Goal: Task Accomplishment & Management: Manage account settings

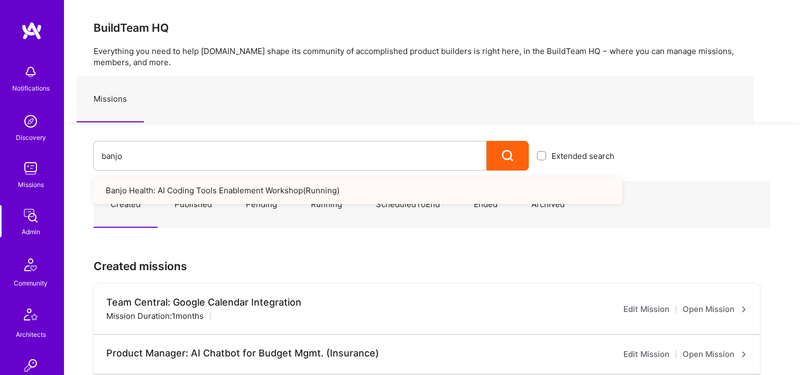
click at [89, 150] on div "banjo Extended search Banjo Health: AI Coding Tools Enablement Workshop ( Runni…" at bounding box center [343, 146] width 559 height 48
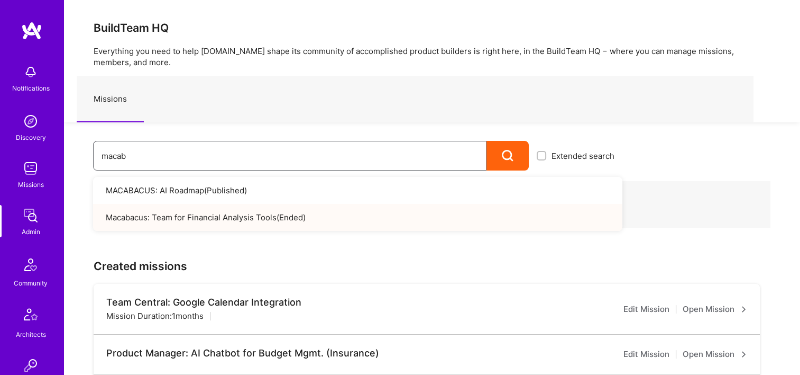
type input "macab"
click at [336, 148] on input "macab" at bounding box center [290, 155] width 377 height 27
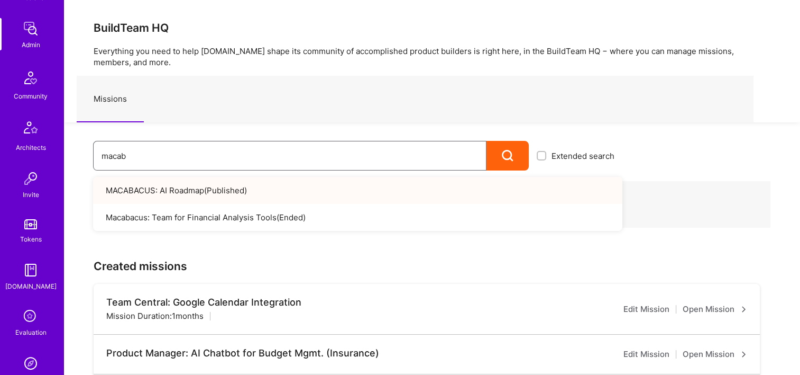
scroll to position [317, 0]
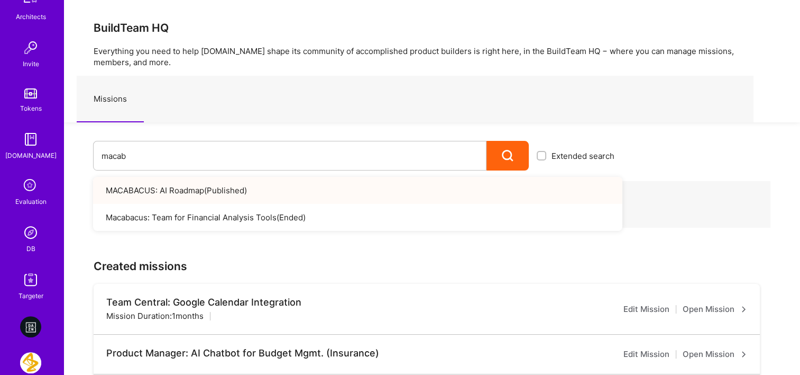
click at [42, 242] on link "DB" at bounding box center [31, 238] width 66 height 32
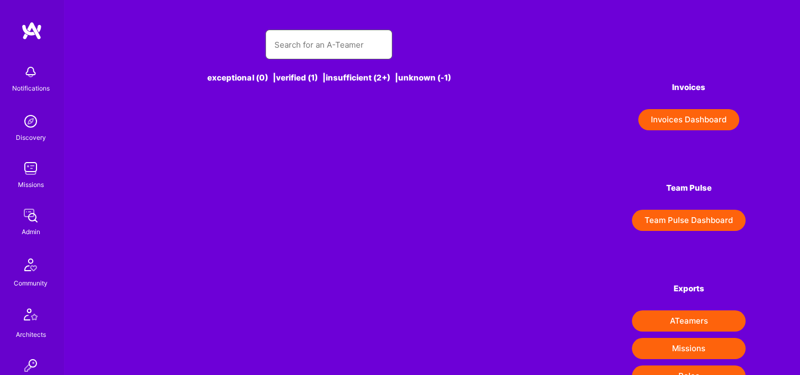
click at [315, 47] on input "text" at bounding box center [329, 44] width 110 height 27
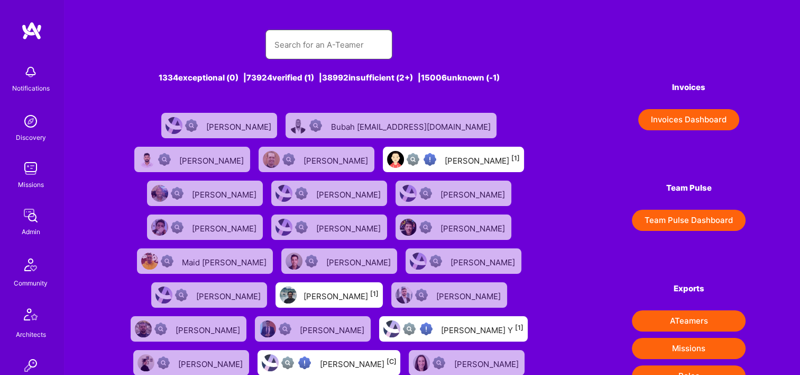
paste input "[PERSON_NAME]"
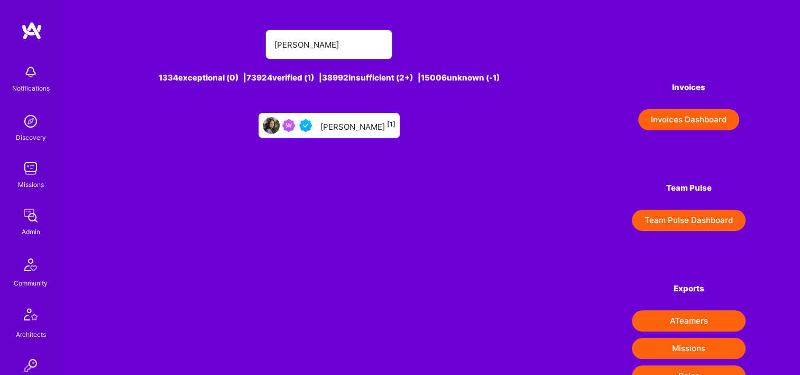
type input "Kunal Pandya"
click at [336, 128] on div "Kunal Pandya [1]" at bounding box center [358, 126] width 75 height 14
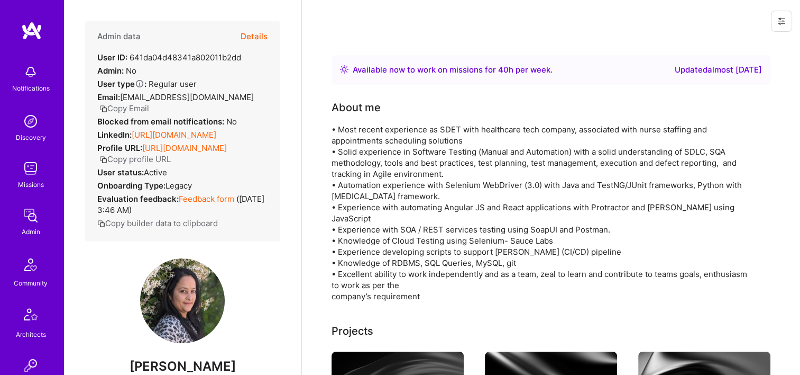
click at [241, 34] on button "Details" at bounding box center [254, 36] width 27 height 31
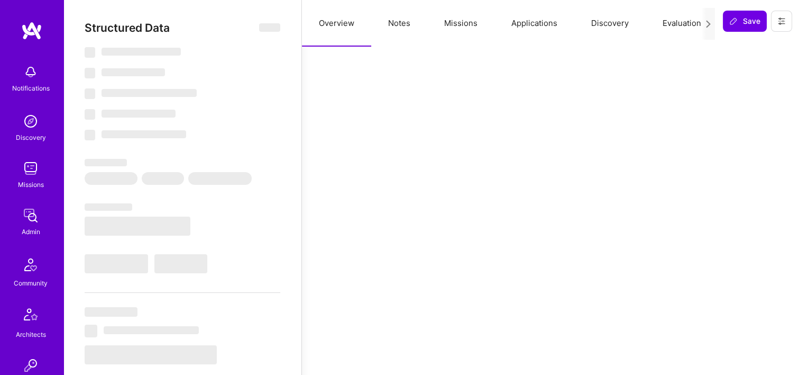
select select "Right Now"
select select "4"
select select "7"
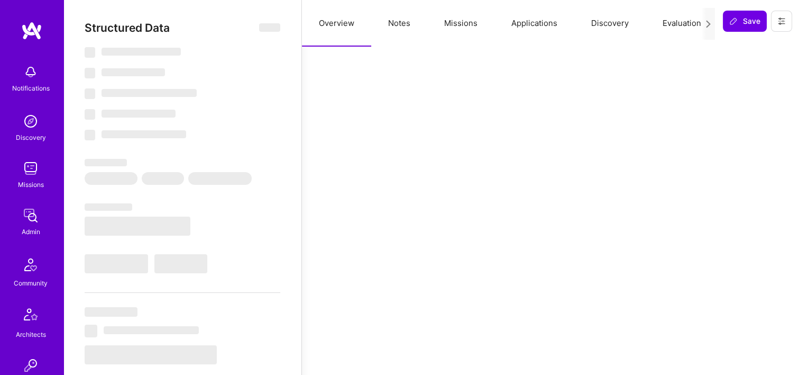
select select "US"
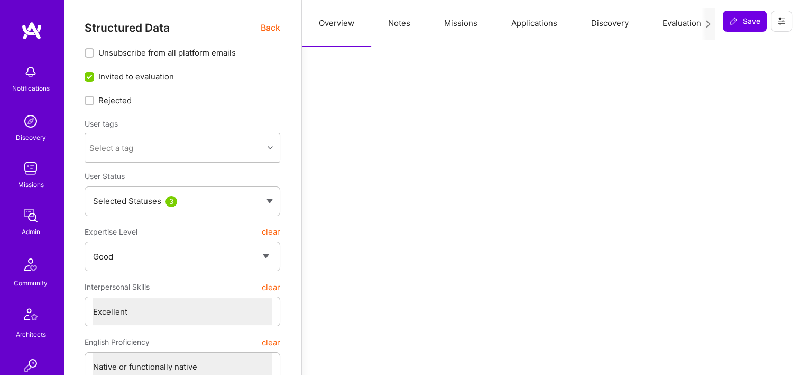
click at [457, 29] on button "Missions" at bounding box center [460, 23] width 67 height 47
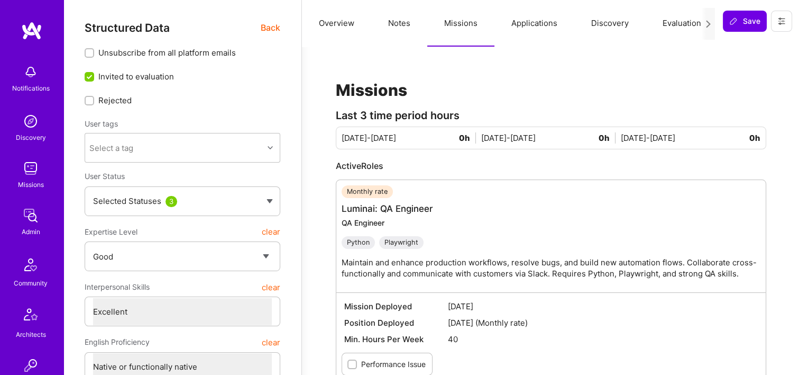
click at [32, 222] on img at bounding box center [30, 215] width 21 height 21
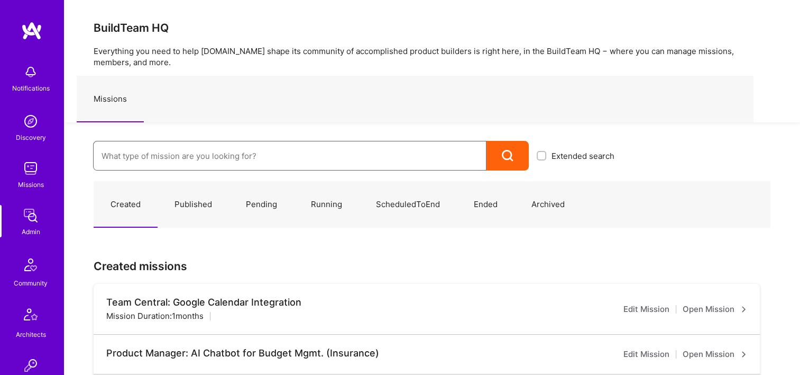
click at [248, 151] on input at bounding box center [290, 155] width 377 height 27
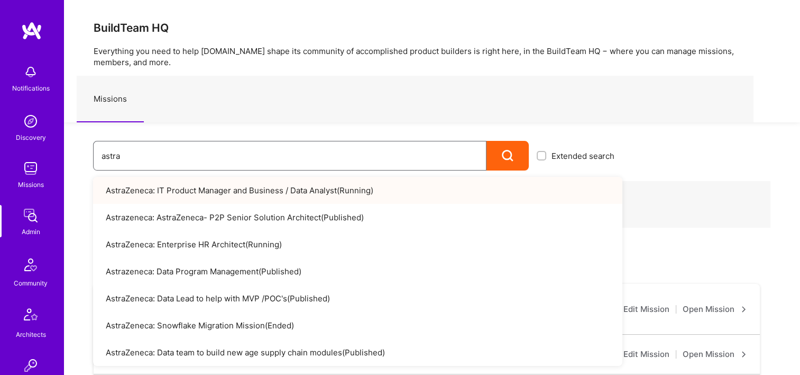
type input "astra"
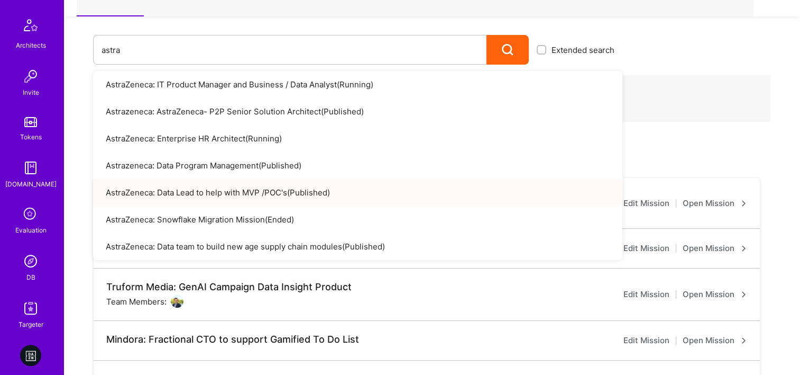
scroll to position [317, 0]
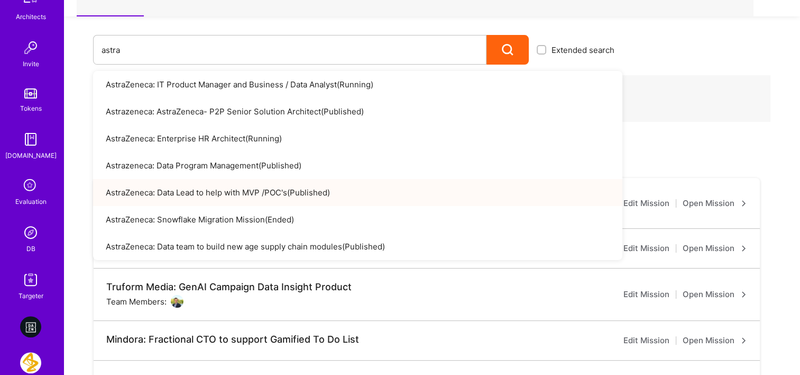
click at [36, 247] on link "DB" at bounding box center [31, 238] width 66 height 32
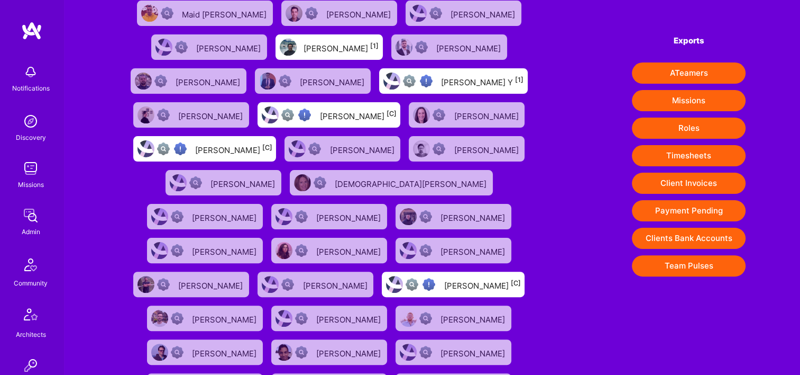
scroll to position [265, 0]
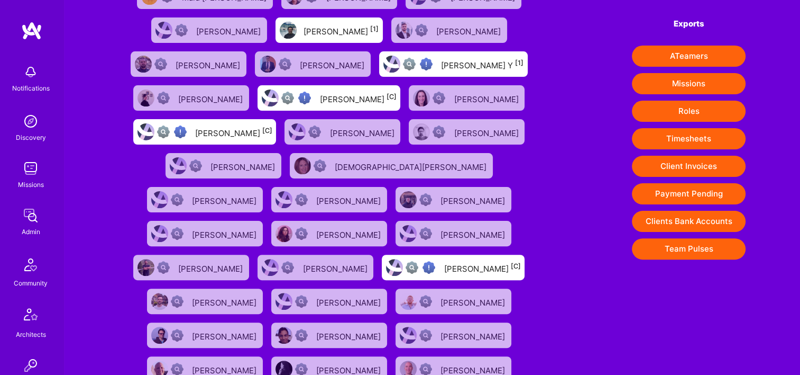
click at [689, 142] on button "Timesheets" at bounding box center [689, 138] width 114 height 21
click at [30, 220] on img at bounding box center [30, 215] width 21 height 21
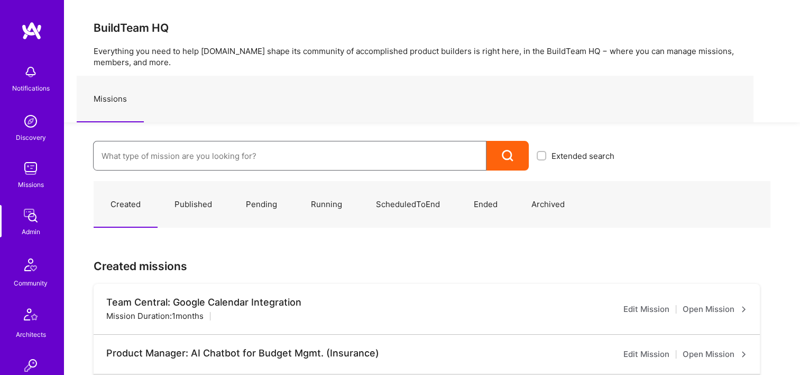
click at [241, 157] on input at bounding box center [290, 155] width 377 height 27
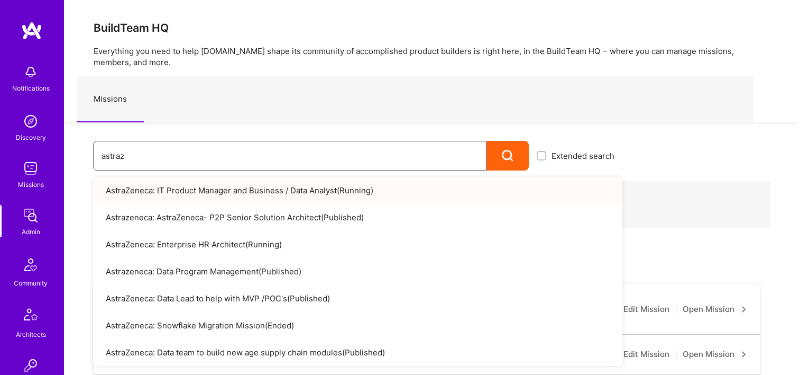
type input "astraz"
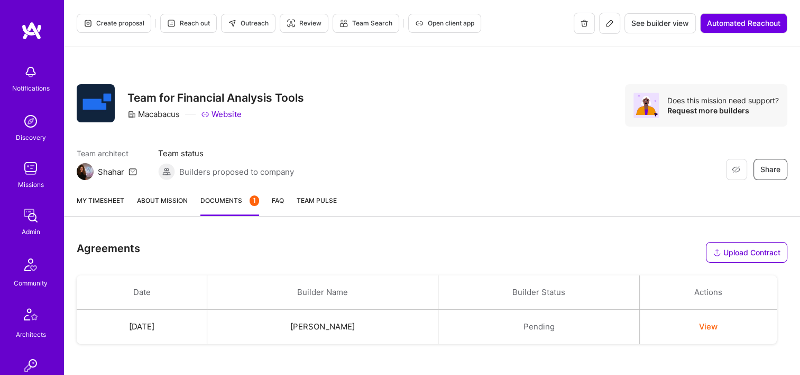
scroll to position [142, 0]
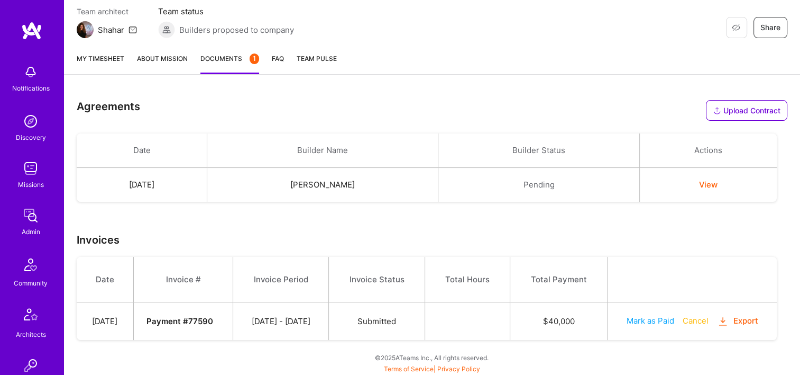
click at [734, 316] on button "Export" at bounding box center [737, 321] width 41 height 12
click at [698, 321] on button "Cancel" at bounding box center [696, 320] width 26 height 11
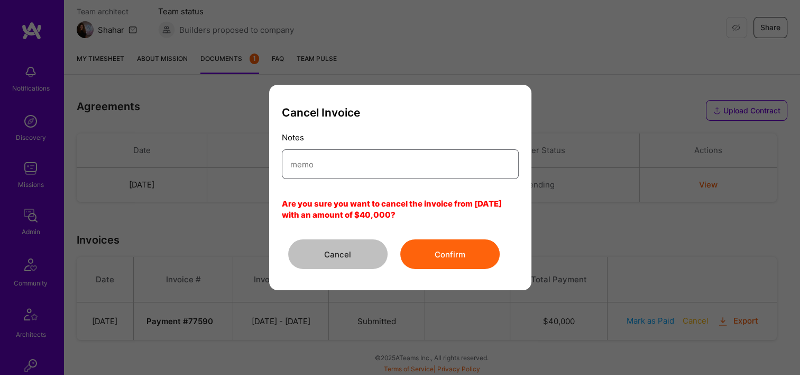
click at [387, 167] on input "modal" at bounding box center [400, 164] width 220 height 27
type input "Incorrect Billing Details"
click at [449, 256] on button "Confirm" at bounding box center [449, 254] width 99 height 30
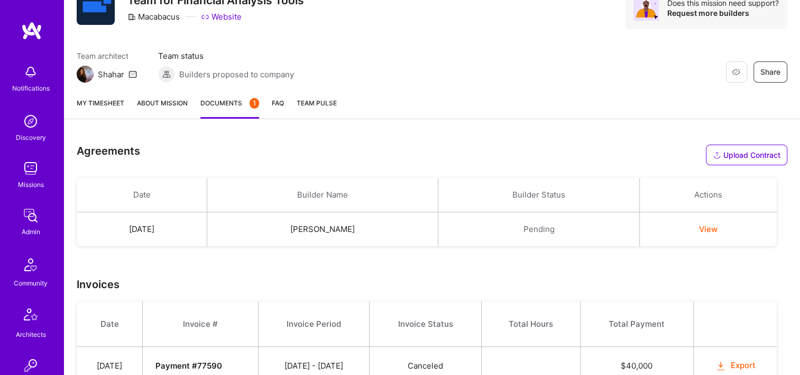
scroll to position [36, 0]
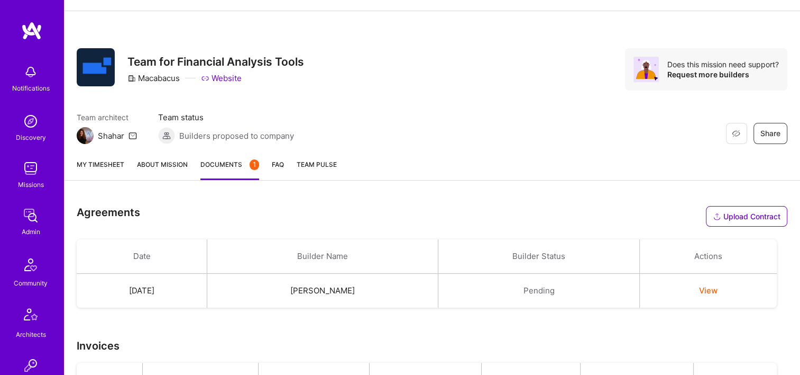
click at [101, 165] on link "My timesheet" at bounding box center [101, 169] width 48 height 21
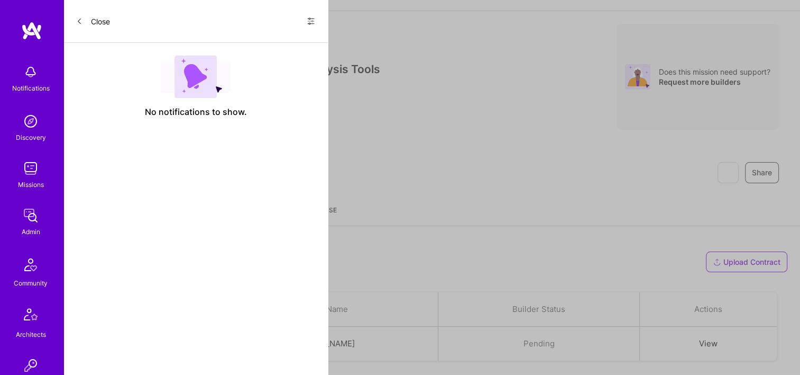
scroll to position [0, 0]
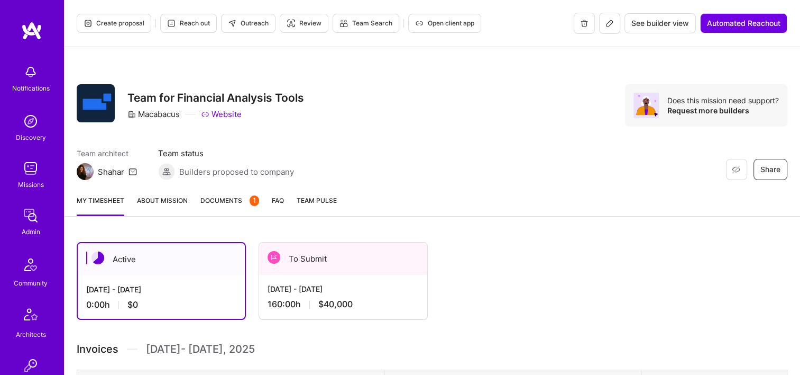
click at [372, 289] on div "Sep 1 - Sep 15, 2025" at bounding box center [343, 288] width 151 height 11
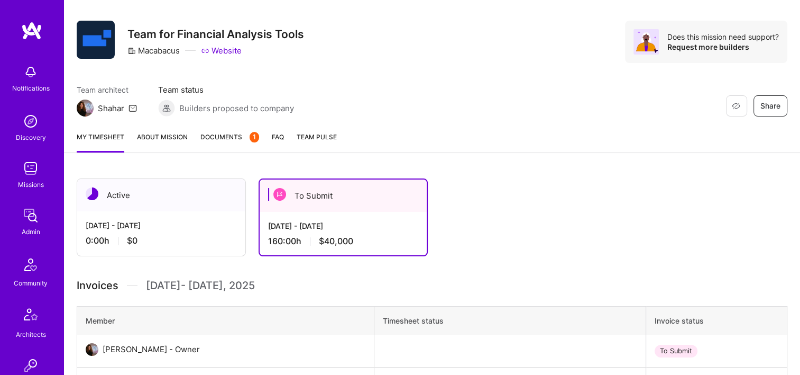
scroll to position [212, 0]
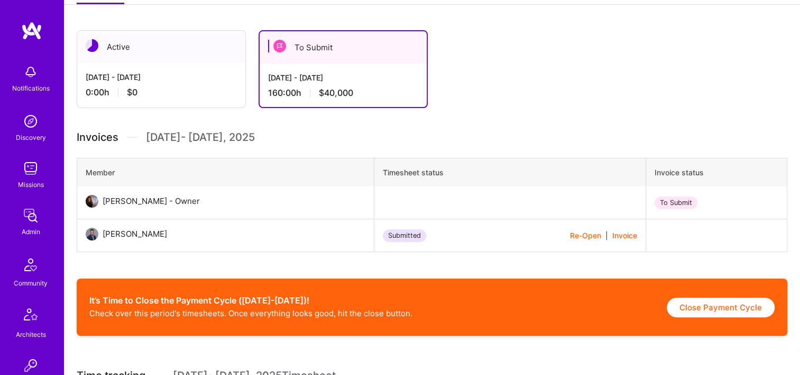
click at [714, 308] on button "Close Payment Cycle" at bounding box center [721, 307] width 108 height 20
select select "68b5abc29f5b030f6af6d0e2"
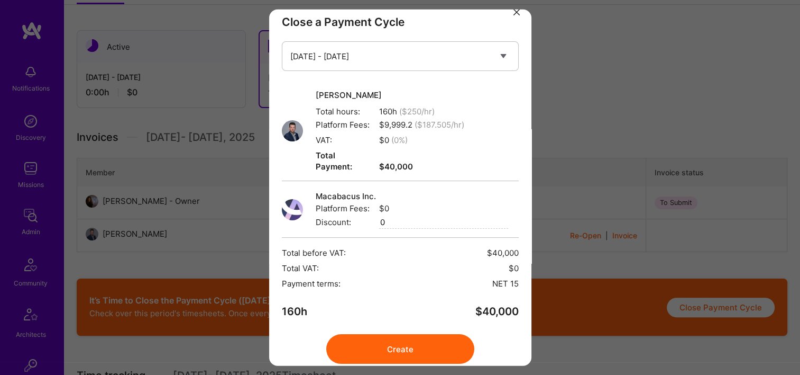
scroll to position [23, 0]
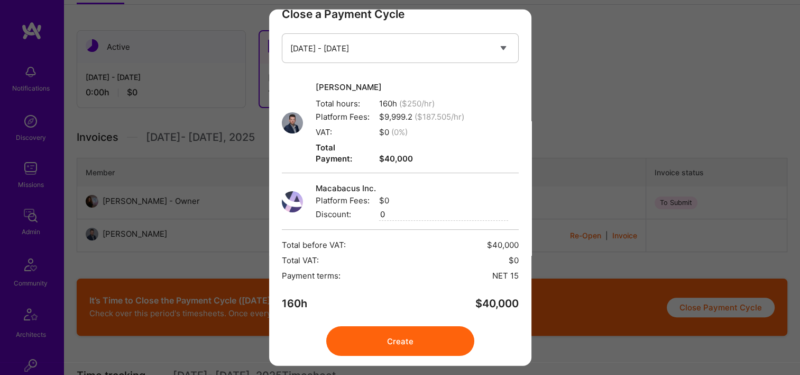
click at [404, 338] on button "Create" at bounding box center [400, 341] width 148 height 30
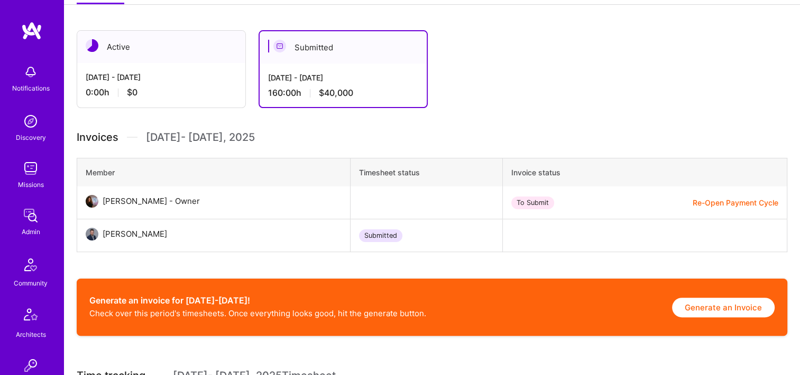
click at [704, 314] on button "Generate an Invoice" at bounding box center [723, 307] width 103 height 20
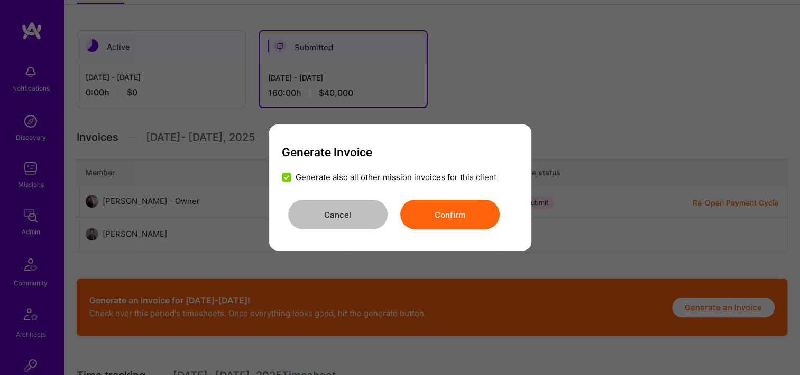
click at [457, 226] on button "Confirm" at bounding box center [449, 214] width 99 height 30
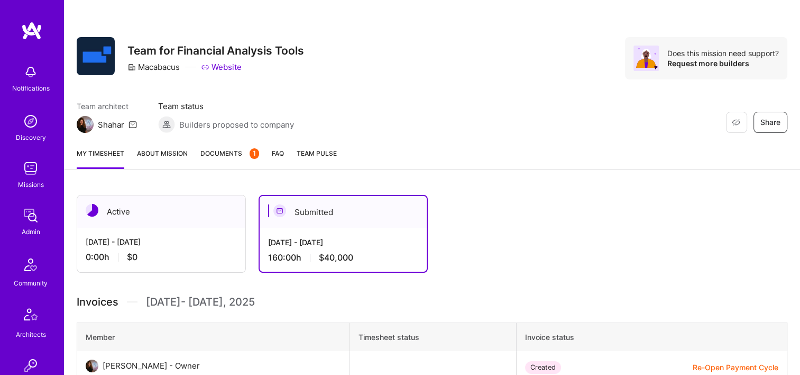
scroll to position [0, 0]
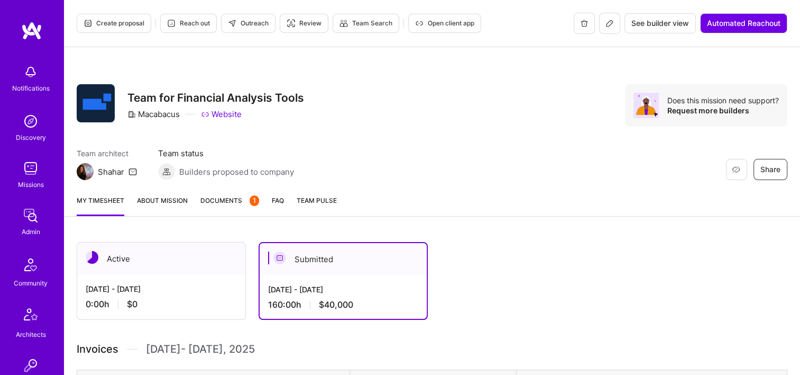
click at [232, 201] on span "Documents 1" at bounding box center [230, 200] width 59 height 11
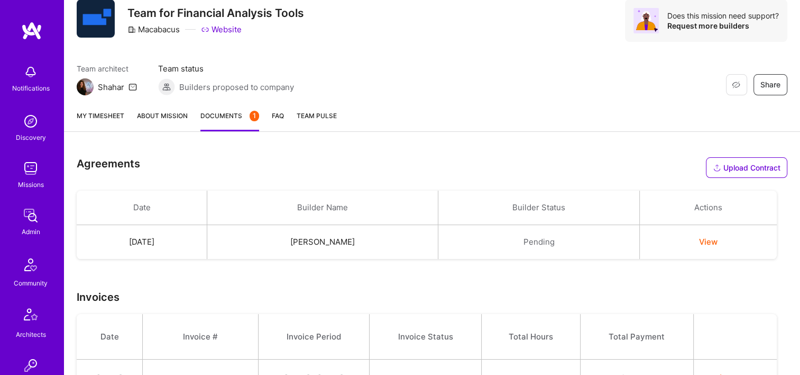
scroll to position [142, 0]
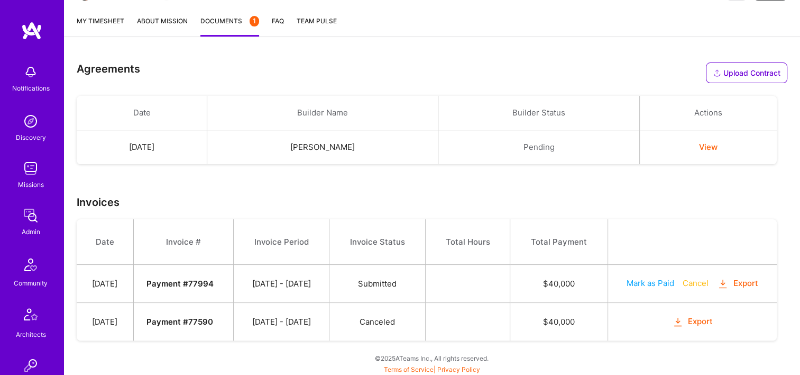
scroll to position [179, 0]
click at [741, 284] on button "Export" at bounding box center [737, 283] width 41 height 12
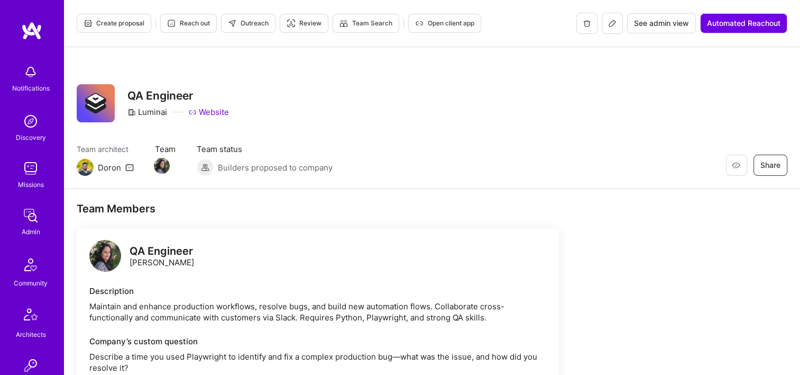
click at [656, 28] on span "See admin view" at bounding box center [661, 23] width 55 height 11
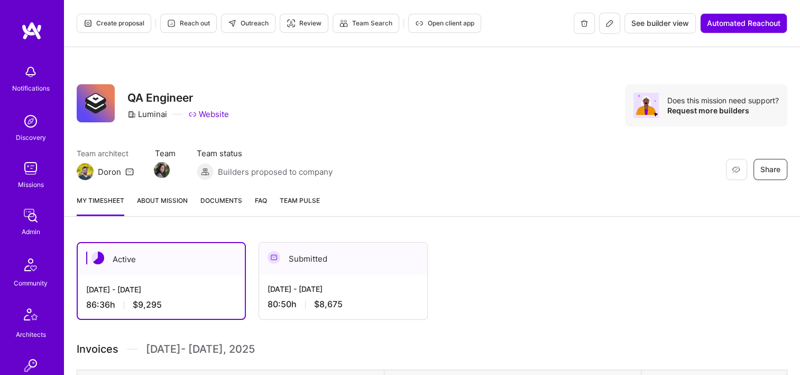
click at [356, 284] on div "Sep 1 - Sep 15, 2025" at bounding box center [343, 288] width 151 height 11
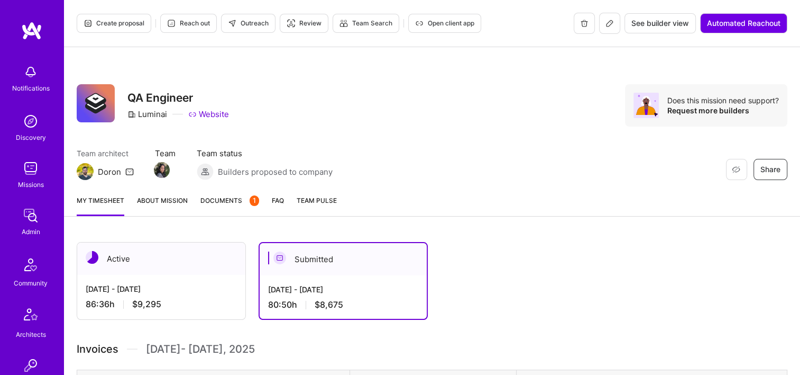
click at [463, 23] on span "Open client app" at bounding box center [444, 24] width 59 height 10
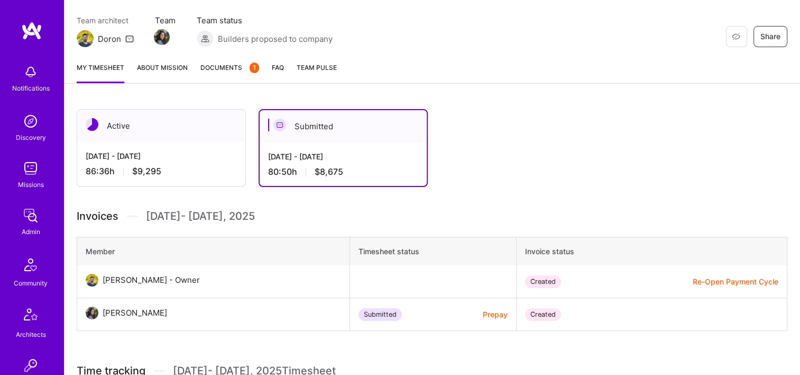
scroll to position [212, 0]
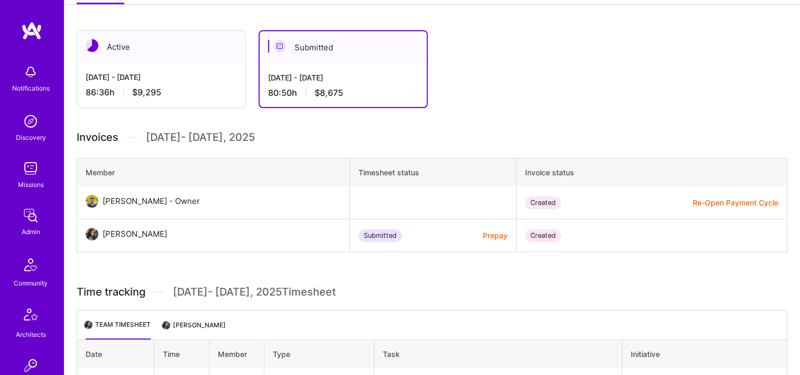
click at [731, 201] on button "Re-Open Payment Cycle" at bounding box center [736, 202] width 86 height 11
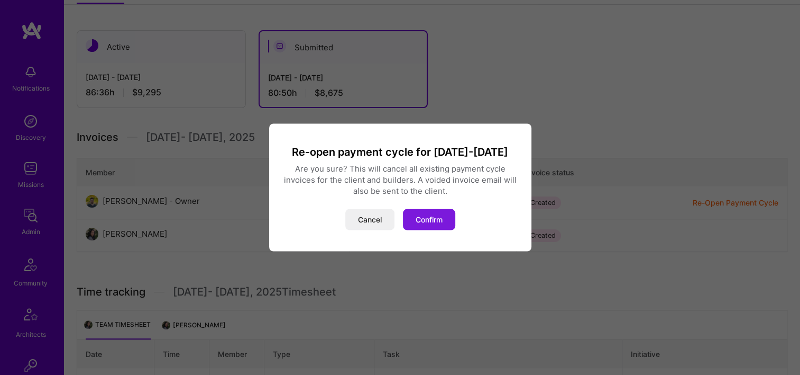
click at [438, 217] on button "Confirm" at bounding box center [429, 219] width 52 height 21
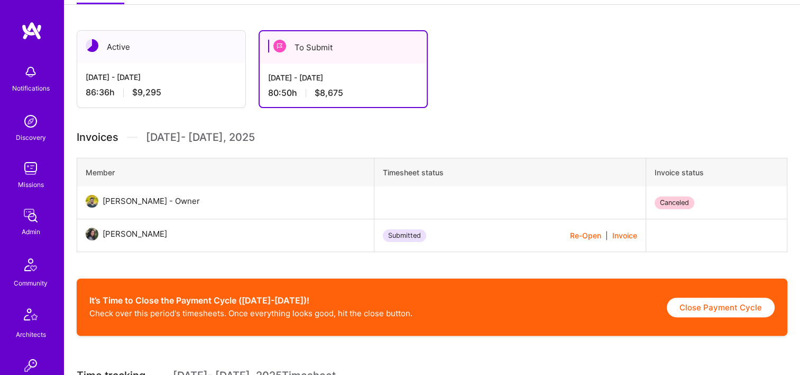
click at [701, 302] on button "Close Payment Cycle" at bounding box center [721, 307] width 108 height 20
select select "68b83893b31de615dacfe04d"
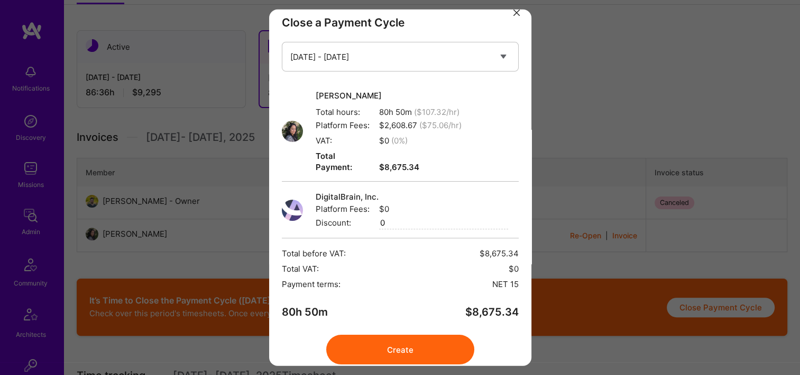
scroll to position [23, 0]
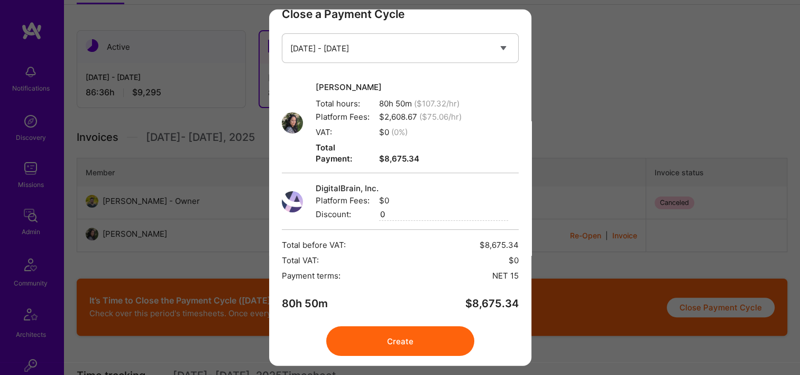
click at [430, 327] on button "Create" at bounding box center [400, 341] width 148 height 30
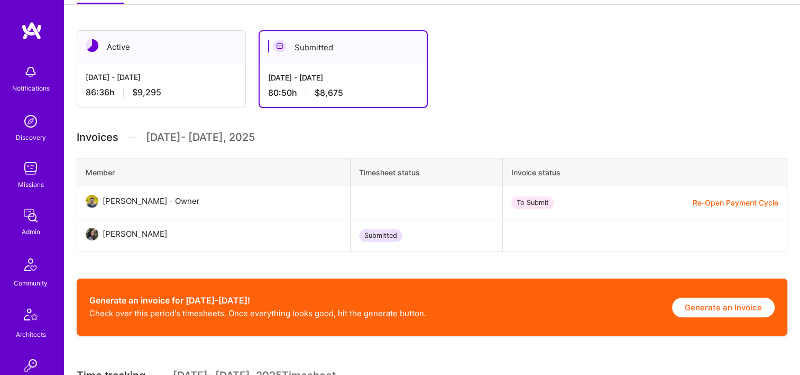
click at [691, 305] on button "Generate an Invoice" at bounding box center [723, 307] width 103 height 20
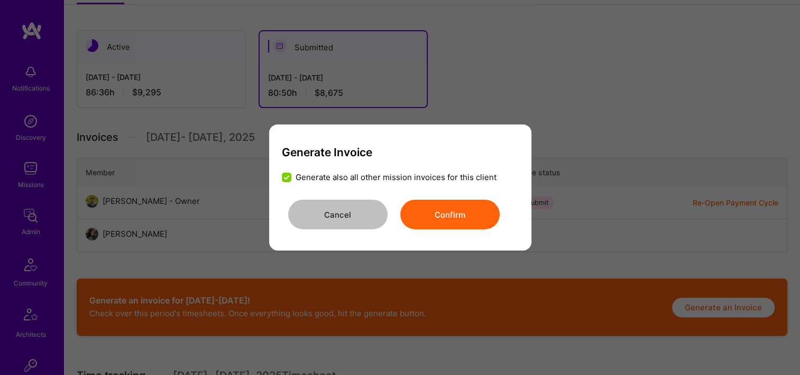
click at [432, 215] on button "Confirm" at bounding box center [449, 214] width 99 height 30
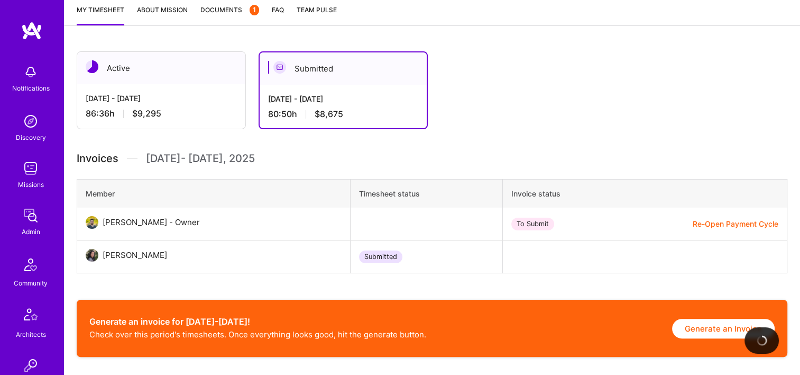
scroll to position [159, 0]
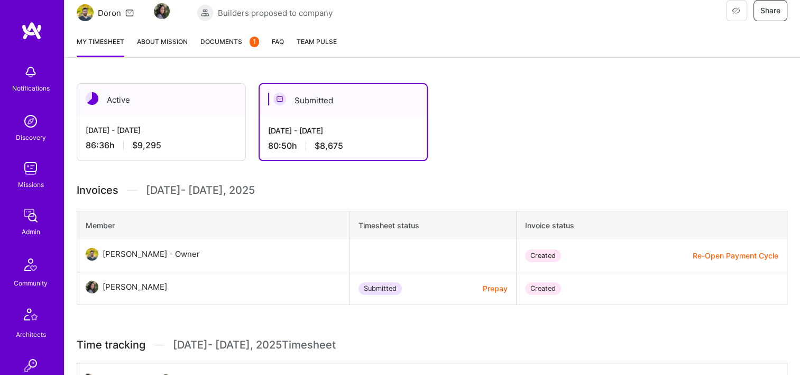
click at [235, 48] on link "Documents 1" at bounding box center [230, 46] width 59 height 21
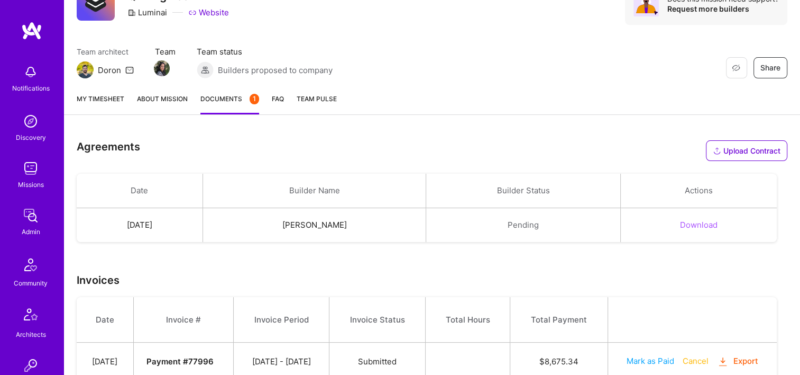
scroll to position [179, 0]
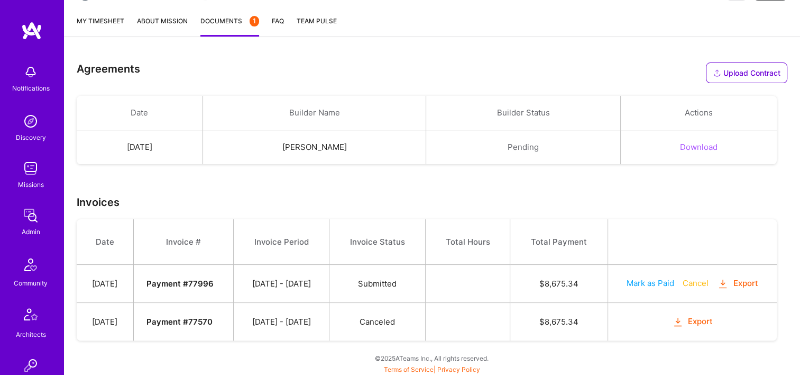
click at [743, 283] on button "Export" at bounding box center [737, 283] width 41 height 12
click at [328, 80] on div "Agreements Upload Contract Drop a file here Choose a file Cancel Remove" at bounding box center [432, 72] width 711 height 21
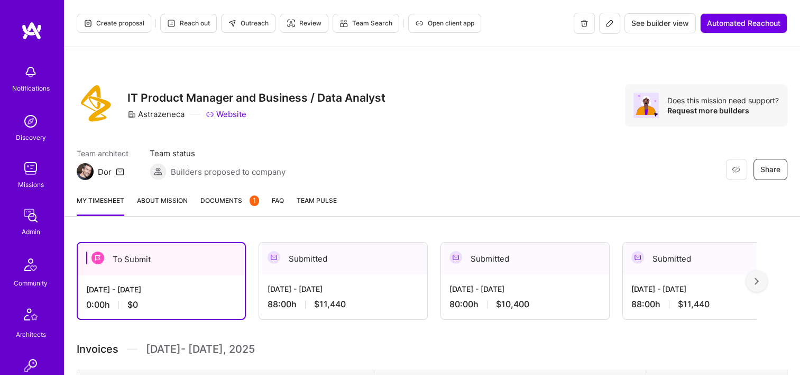
click at [230, 203] on span "Documents 1" at bounding box center [230, 200] width 59 height 11
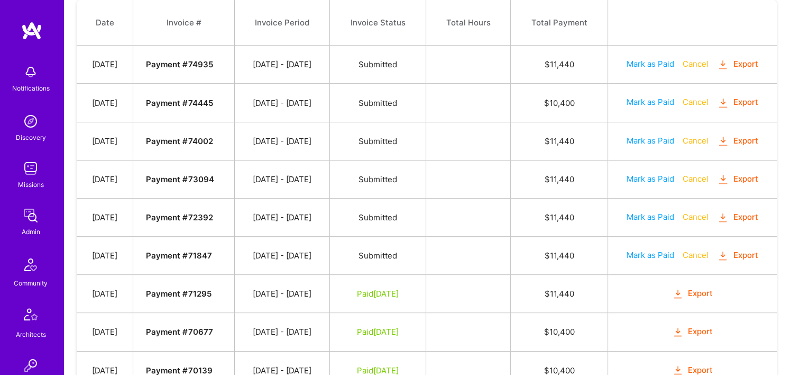
scroll to position [423, 0]
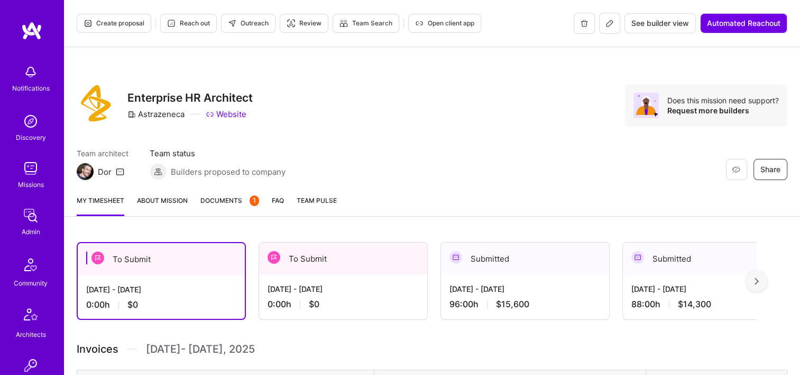
drag, startPoint x: 216, startPoint y: 225, endPoint x: 236, endPoint y: 197, distance: 34.9
click at [216, 225] on div "Create proposal Reach out Outreach Review Team Search Open client app See build…" at bounding box center [431, 372] width 737 height 744
click at [236, 196] on span "Documents 1" at bounding box center [230, 200] width 59 height 11
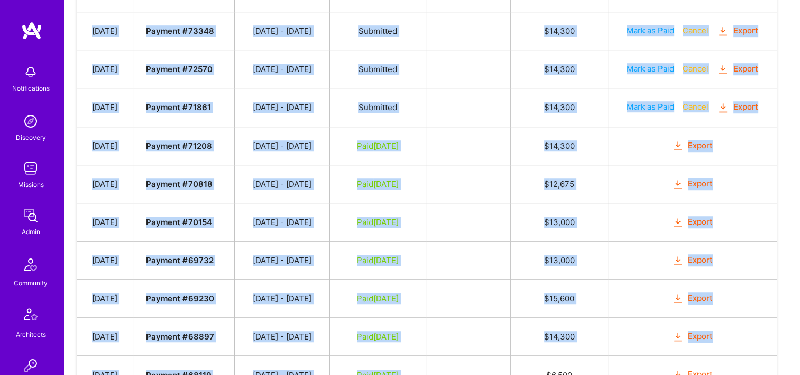
scroll to position [770, 0]
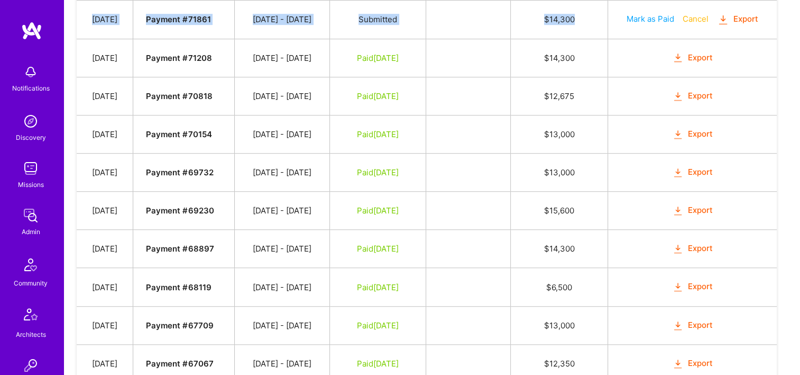
drag, startPoint x: 108, startPoint y: 135, endPoint x: 609, endPoint y: 15, distance: 515.2
click at [609, 15] on tbody "Date Invoice # Invoice Period Invoice Status Total Hours Total Payment Aug 5, 2…" at bounding box center [427, 92] width 700 height 808
copy tbody "Aug 5, 2025 Payment # 76010 07/16 - 07/31/2025 Submitted $ 15,600 Mark as Paid …"
click at [499, 19] on td at bounding box center [468, 20] width 85 height 38
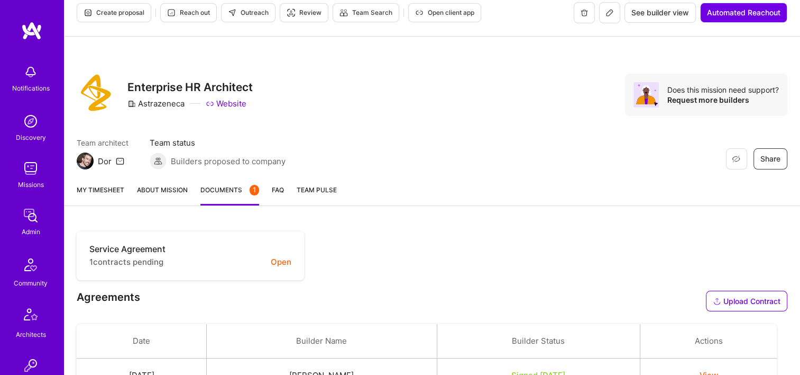
scroll to position [0, 0]
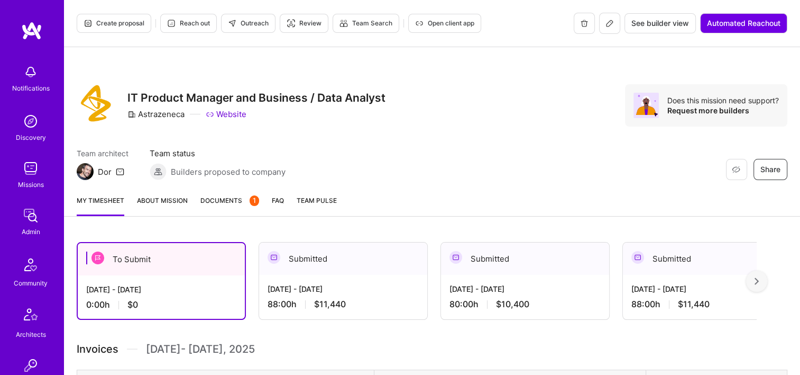
click at [226, 198] on span "Documents 1" at bounding box center [230, 200] width 59 height 11
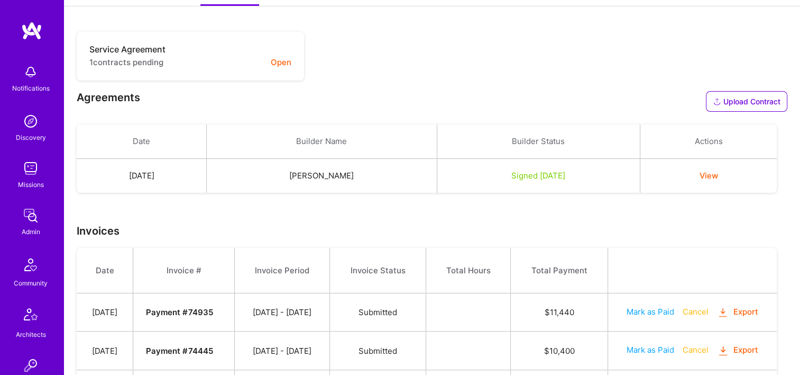
scroll to position [423, 0]
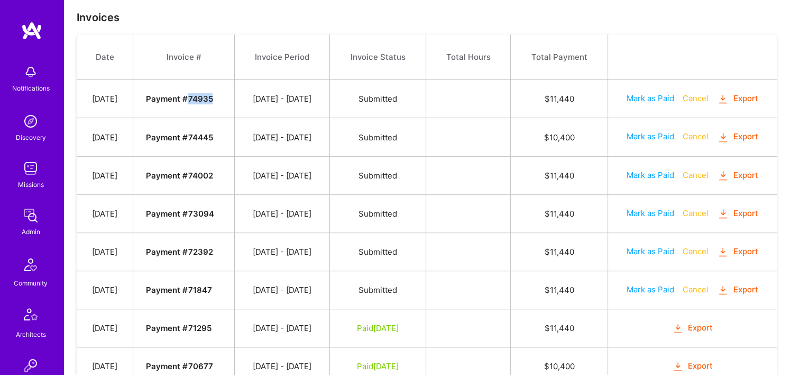
drag, startPoint x: 235, startPoint y: 98, endPoint x: 209, endPoint y: 96, distance: 26.0
click at [209, 96] on td "Payment # 74935" at bounding box center [183, 99] width 101 height 38
copy strong "74935"
